Goal: Task Accomplishment & Management: Manage account settings

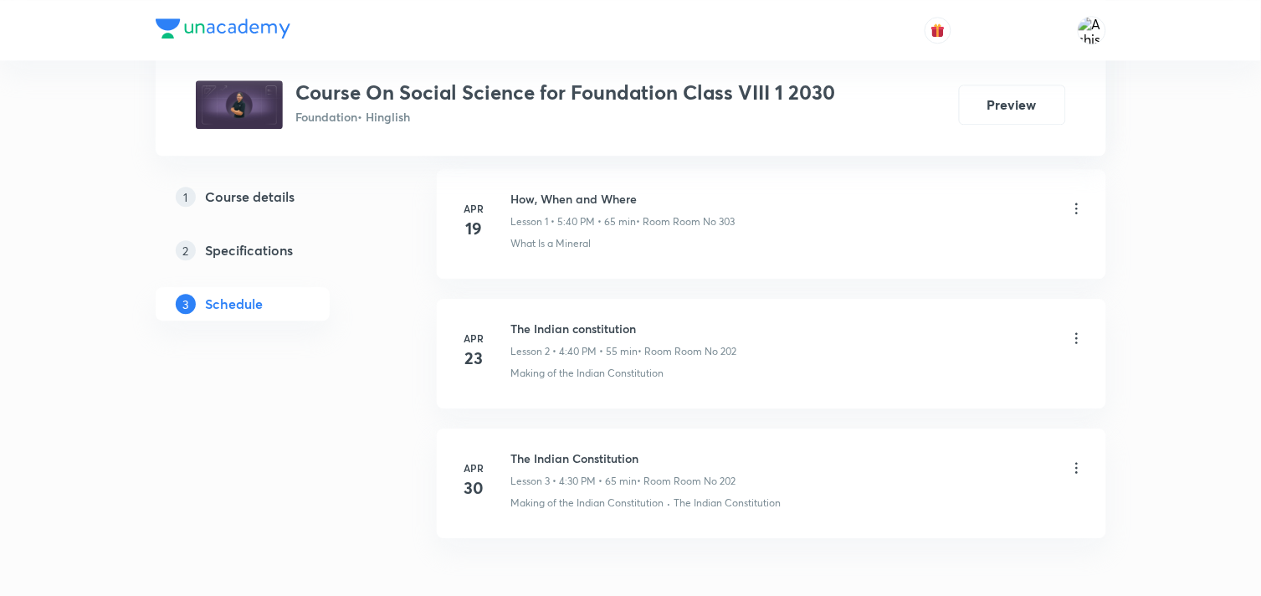
scroll to position [1135, 0]
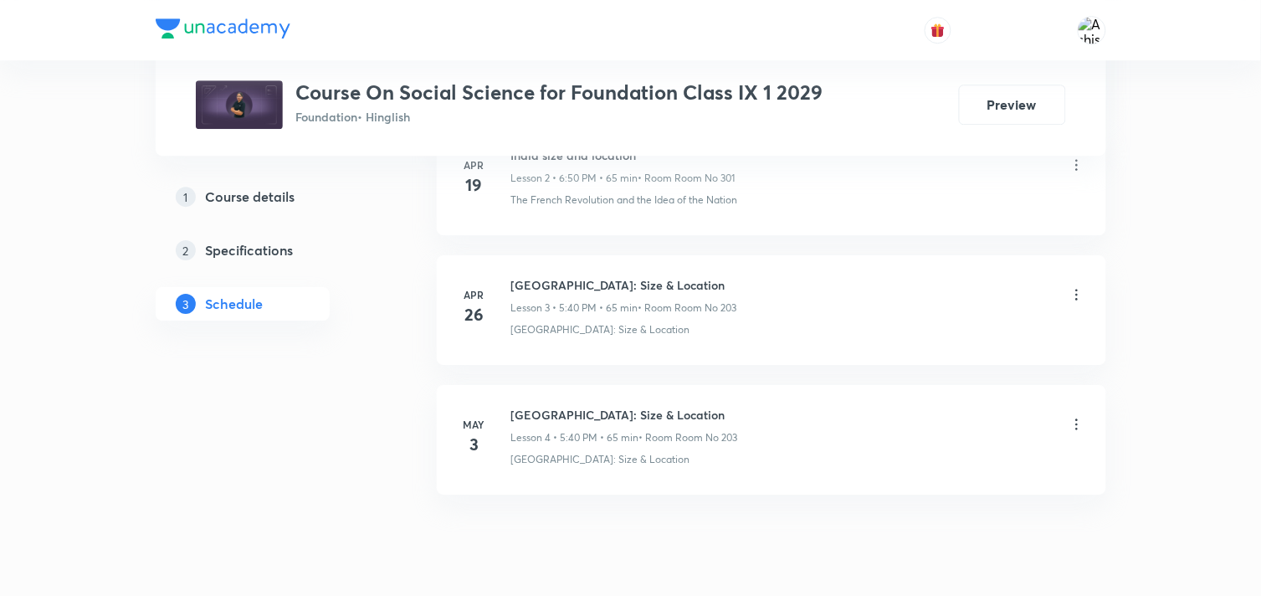
scroll to position [1265, 0]
